Goal: Task Accomplishment & Management: Manage account settings

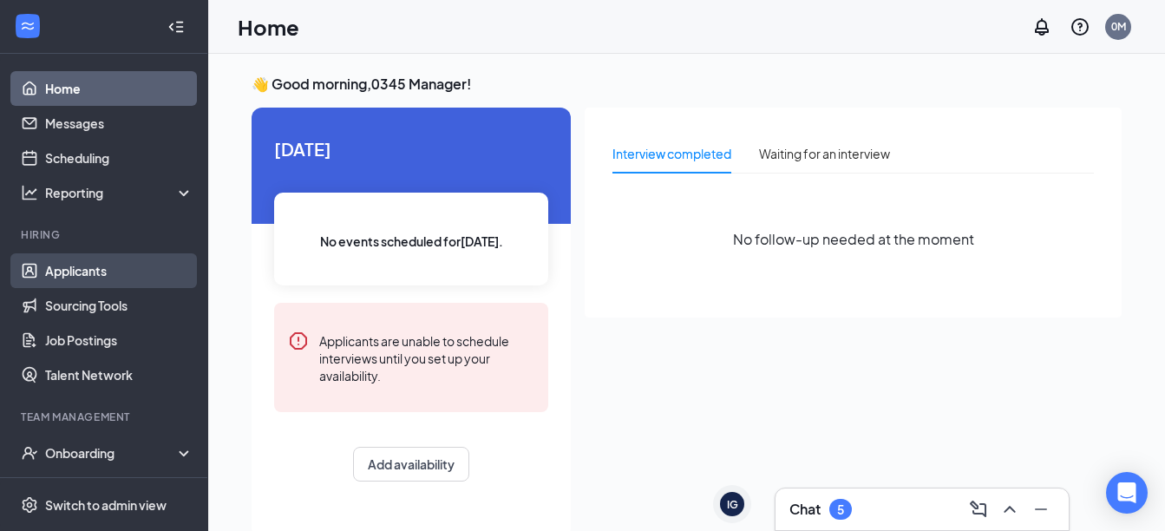
click at [108, 274] on link "Applicants" at bounding box center [119, 270] width 148 height 35
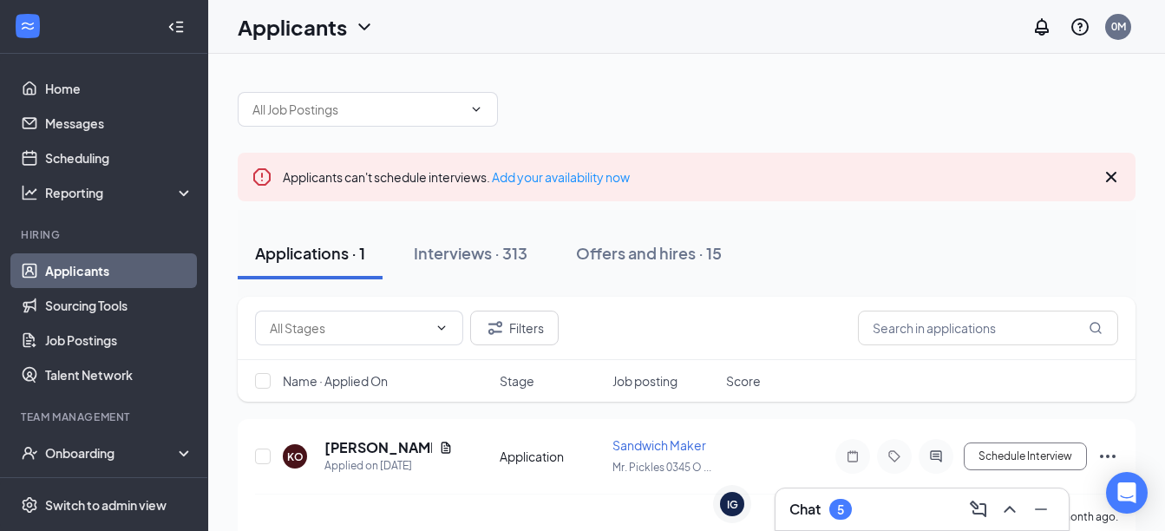
click at [227, 349] on div "Applicants can't schedule interviews. Add your availability now Applications · …" at bounding box center [686, 307] width 956 height 506
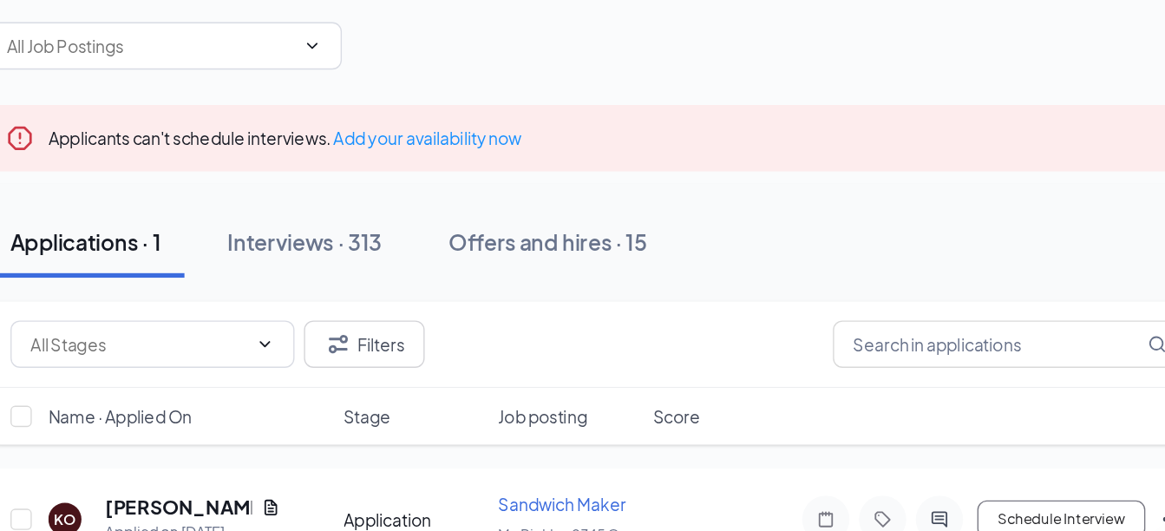
drag, startPoint x: 828, startPoint y: 264, endPoint x: 806, endPoint y: 263, distance: 21.7
click at [806, 263] on div "Applications · 1 Interviews · 313 Offers and hires · 15" at bounding box center [687, 253] width 898 height 52
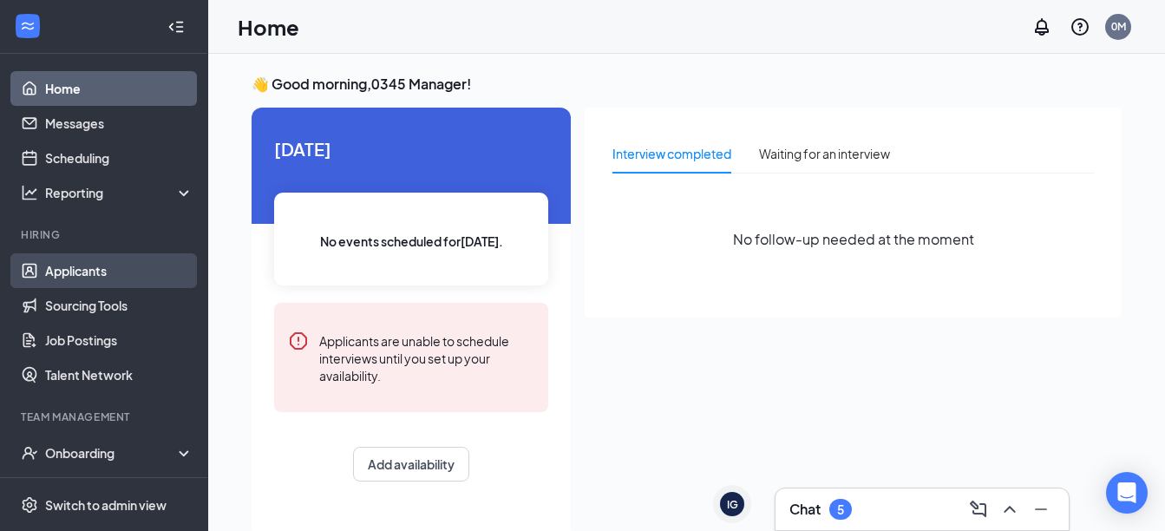
click at [89, 266] on link "Applicants" at bounding box center [119, 270] width 148 height 35
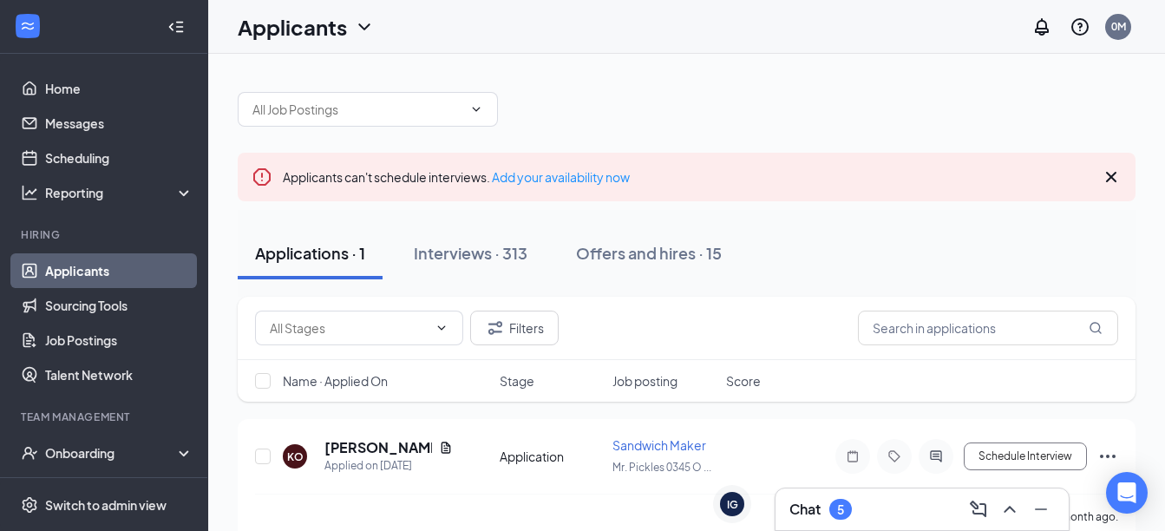
scroll to position [29, 0]
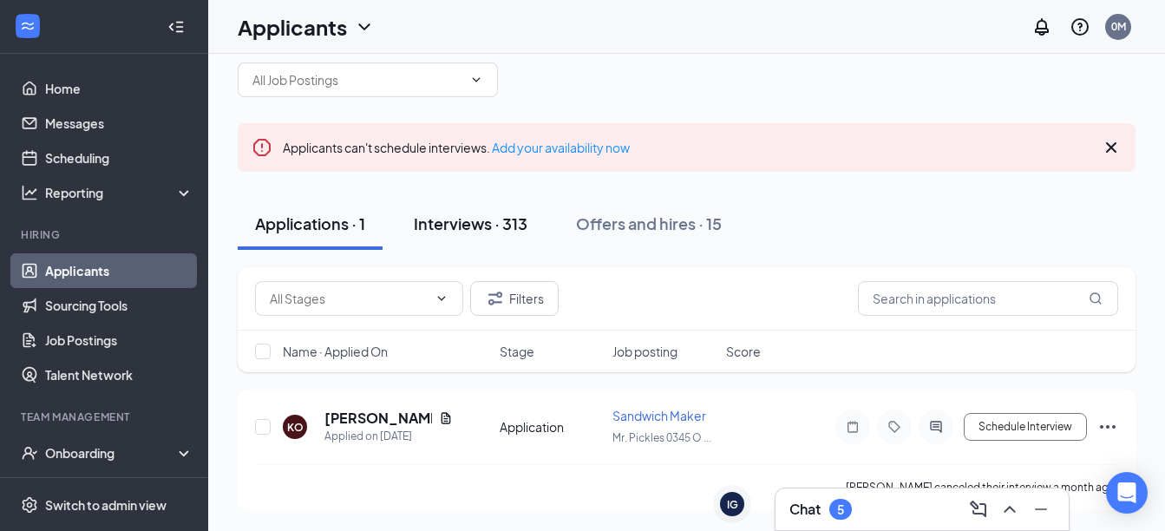
click at [479, 232] on div "Interviews · 313" at bounding box center [471, 223] width 114 height 22
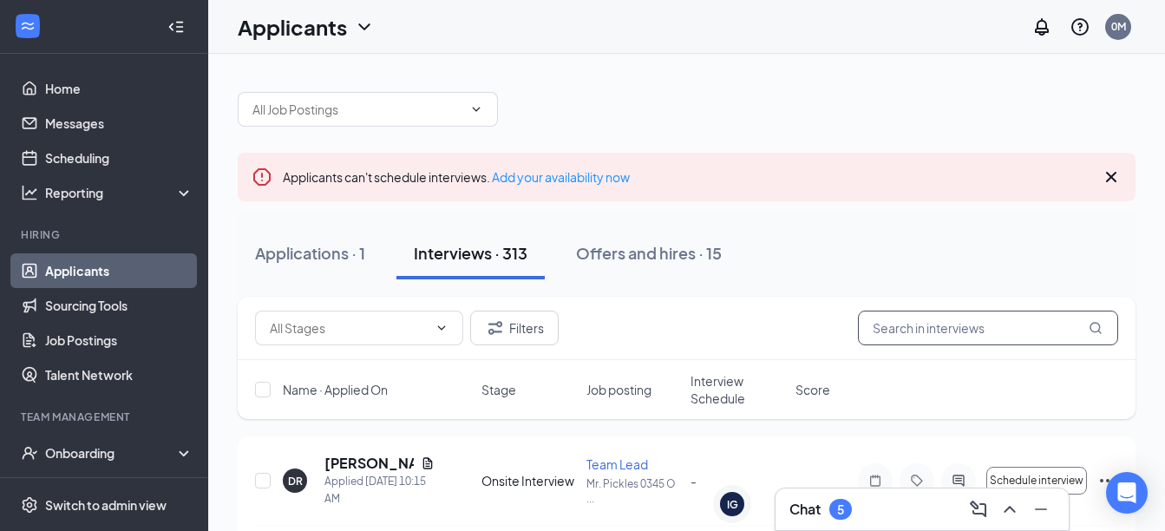
click at [942, 332] on input "text" at bounding box center [988, 327] width 260 height 35
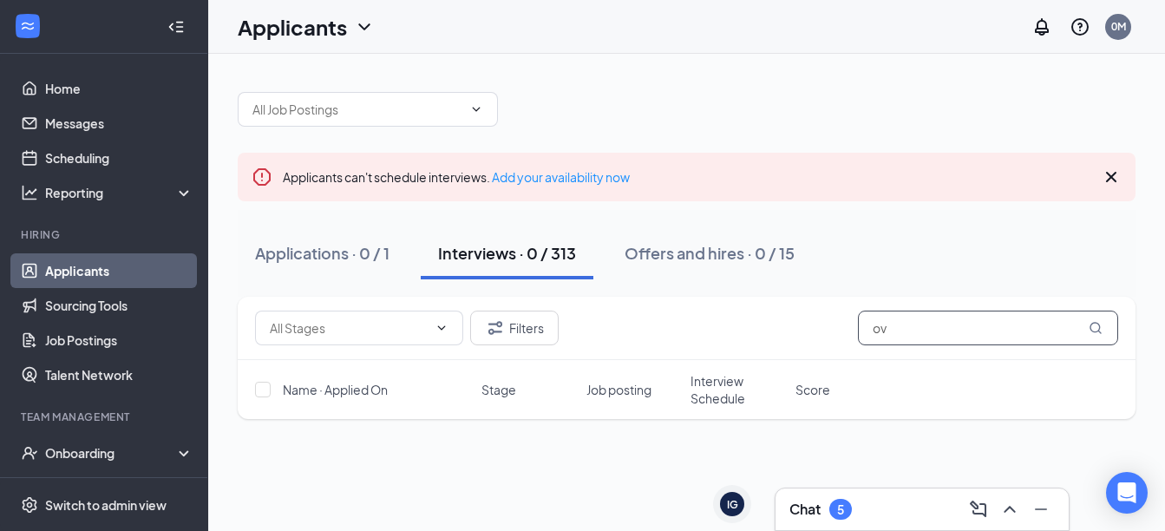
type input "o"
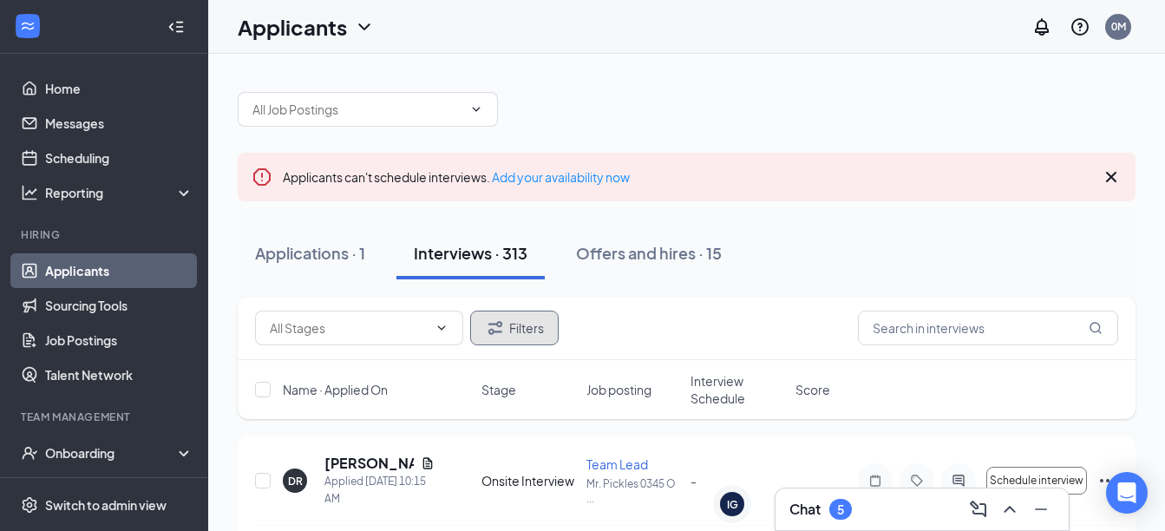
click at [528, 317] on button "Filters" at bounding box center [514, 327] width 88 height 35
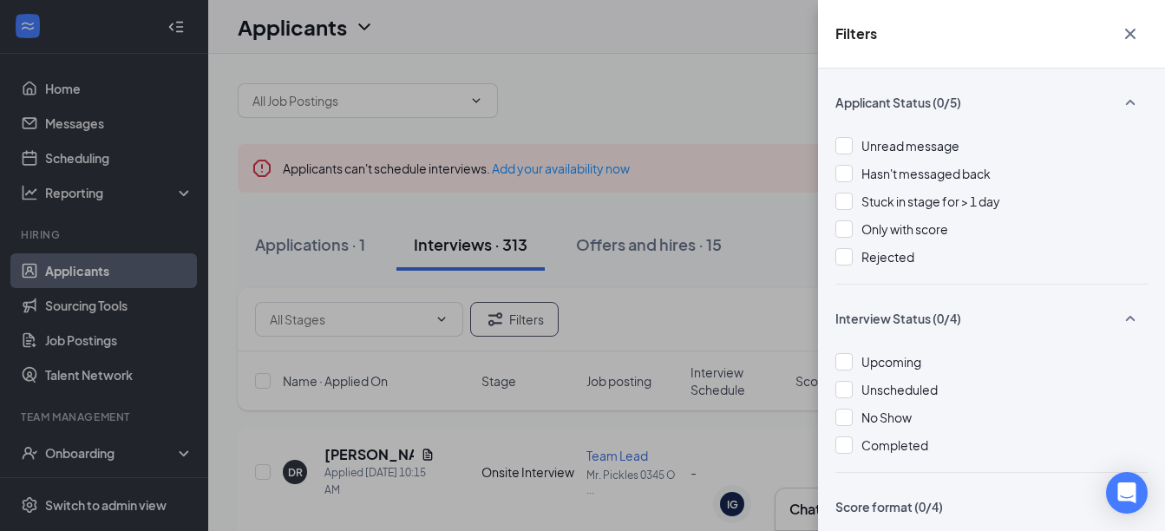
click at [763, 95] on div "Filters Applicant Status (0/5) Unread message Hasn't messaged back Stuck in sta…" at bounding box center [582, 265] width 1165 height 531
click at [1126, 36] on icon "Cross" at bounding box center [1130, 33] width 21 height 21
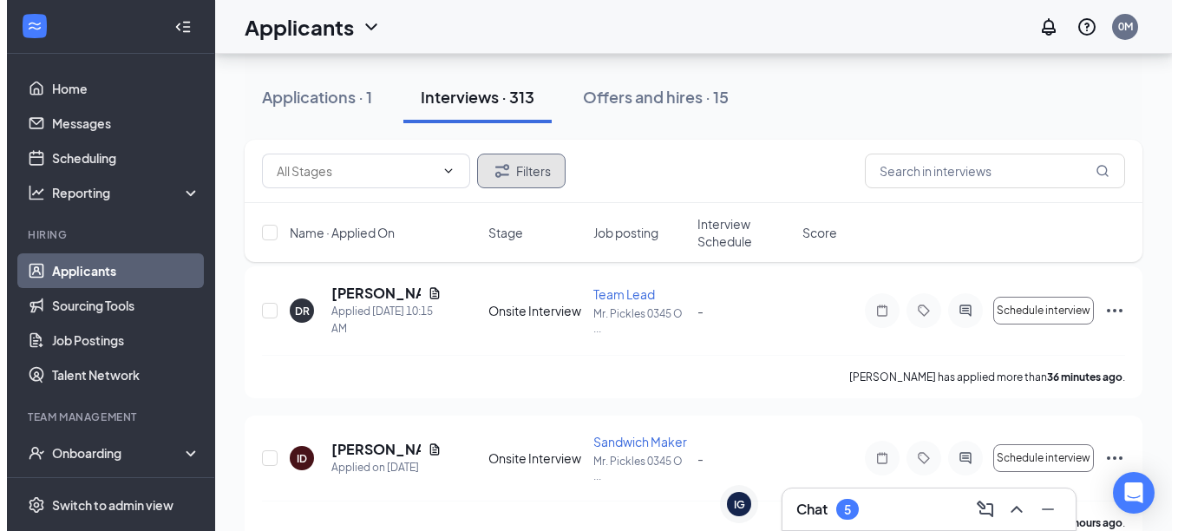
scroll to position [163, 0]
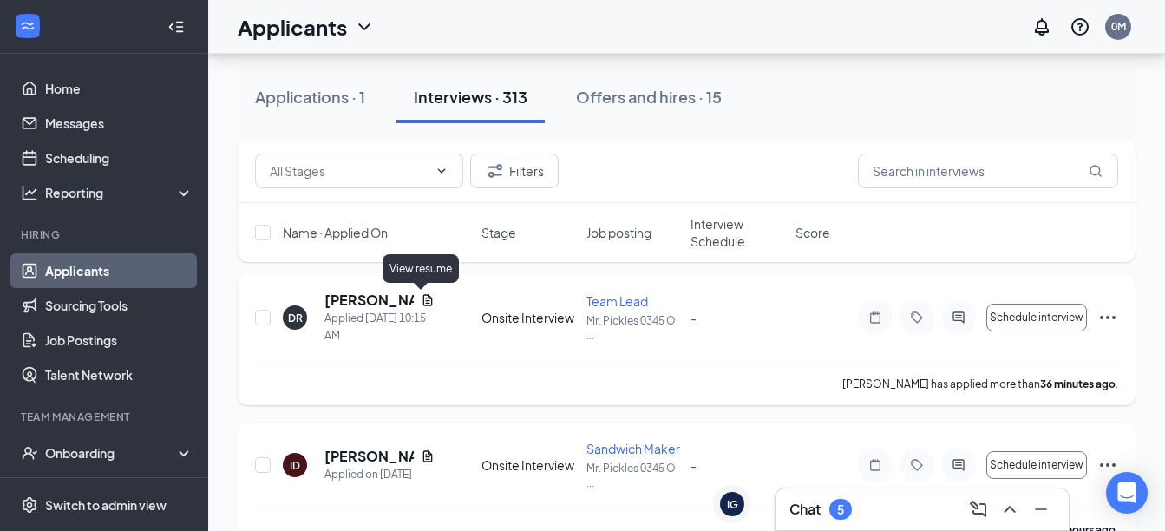
click at [421, 304] on icon "Document" at bounding box center [428, 300] width 14 height 14
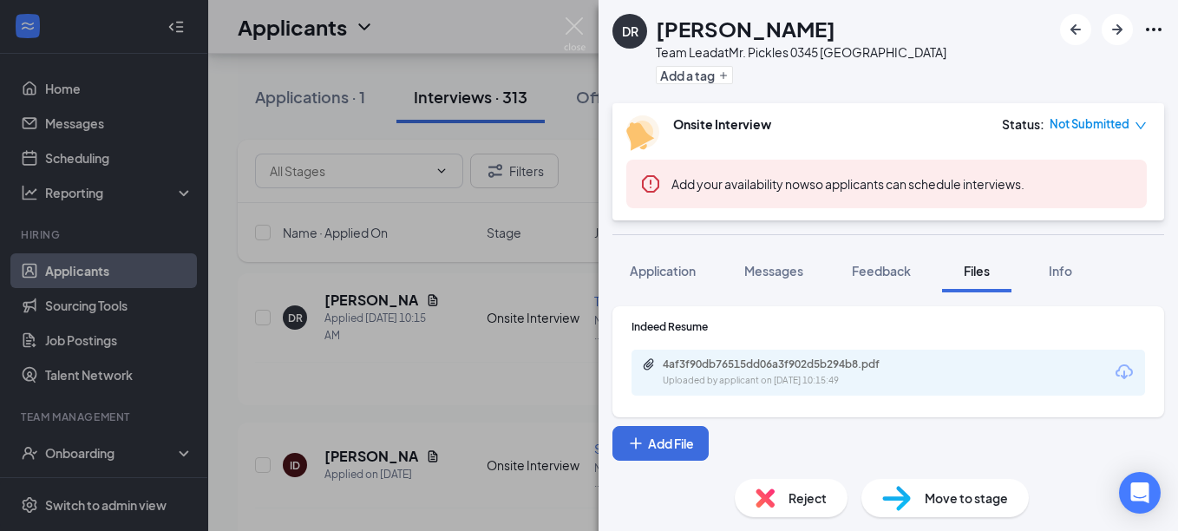
click at [1123, 377] on icon "Download" at bounding box center [1123, 371] width 17 height 15
